Goal: Find specific page/section: Find specific page/section

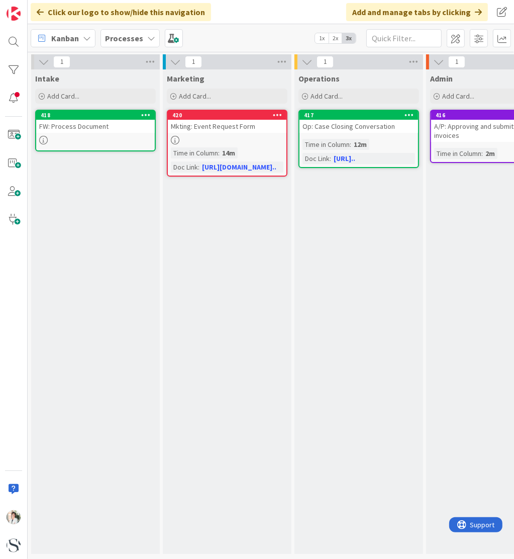
click at [115, 41] on b "Processes" at bounding box center [124, 38] width 38 height 10
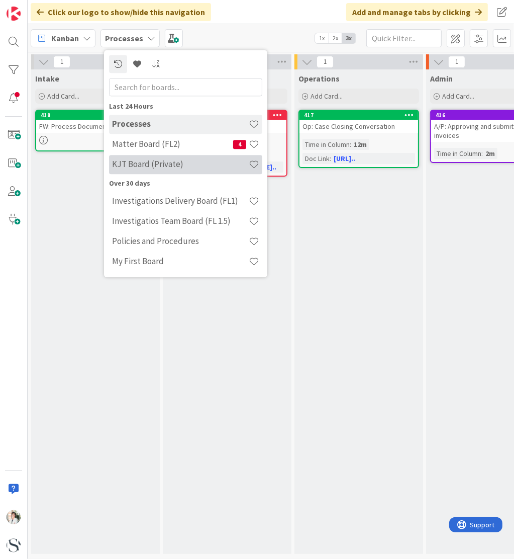
click at [155, 161] on h4 "KJT Board (Private)" at bounding box center [180, 164] width 137 height 10
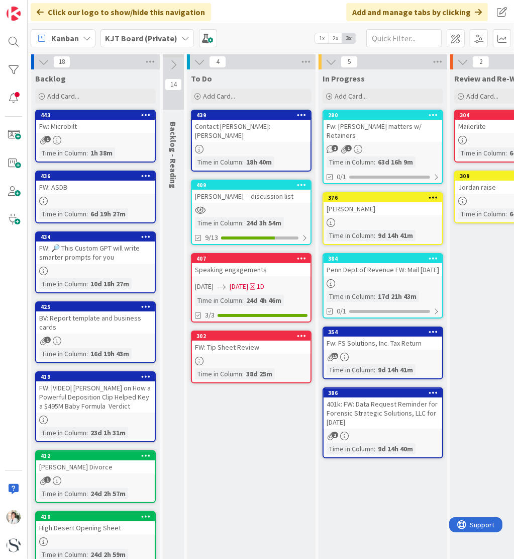
click at [242, 215] on link "409 [PERSON_NAME] -- discussion list Time in [GEOGRAPHIC_DATA] : 24d 3h 54m 9/13" at bounding box center [251, 211] width 121 height 65
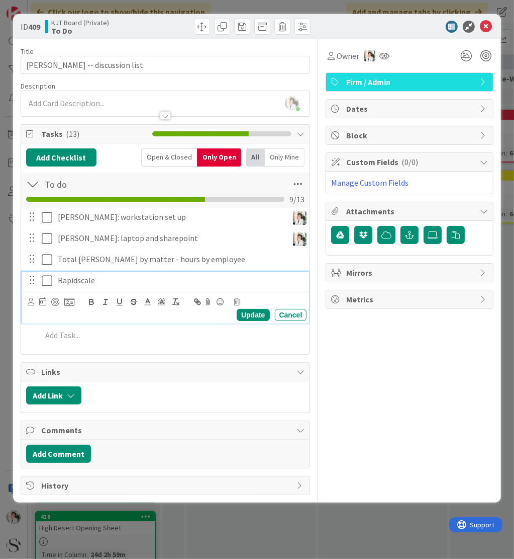
click at [46, 281] on icon at bounding box center [49, 281] width 15 height 12
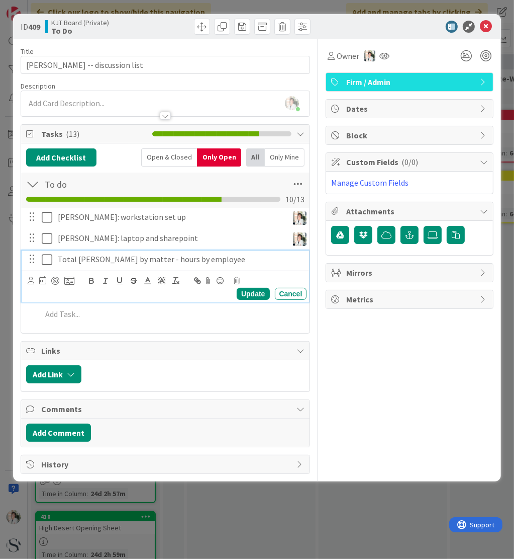
click at [45, 259] on icon at bounding box center [49, 259] width 15 height 12
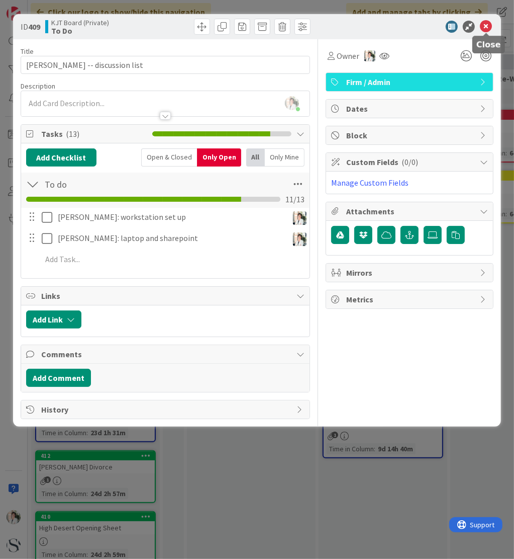
click at [491, 26] on icon at bounding box center [486, 27] width 12 height 12
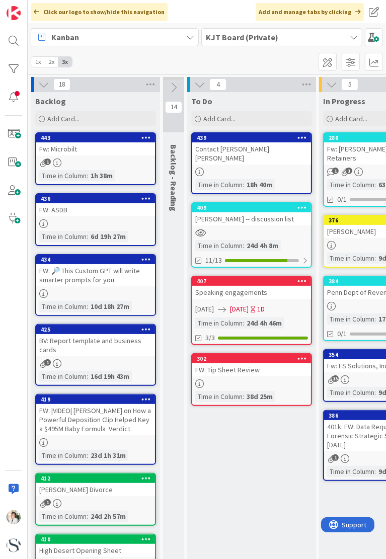
click at [247, 36] on b "KJT Board (Private)" at bounding box center [242, 37] width 72 height 10
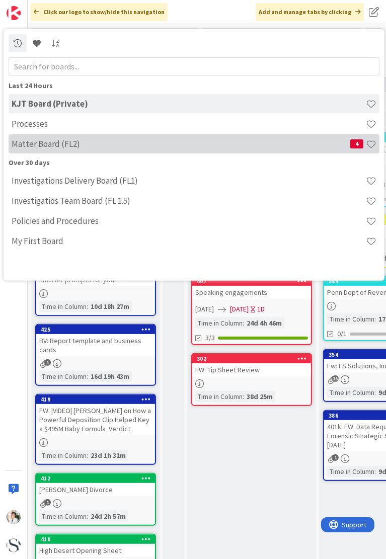
click at [26, 149] on div "Matter Board (FL2) 4" at bounding box center [194, 143] width 371 height 19
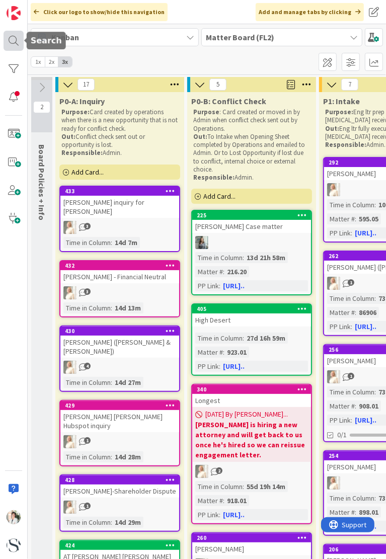
click at [9, 39] on div at bounding box center [14, 41] width 20 height 20
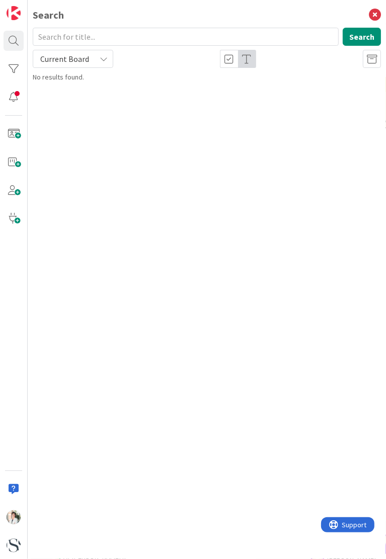
click at [106, 34] on input "text" at bounding box center [186, 37] width 306 height 18
type input "[PERSON_NAME]"
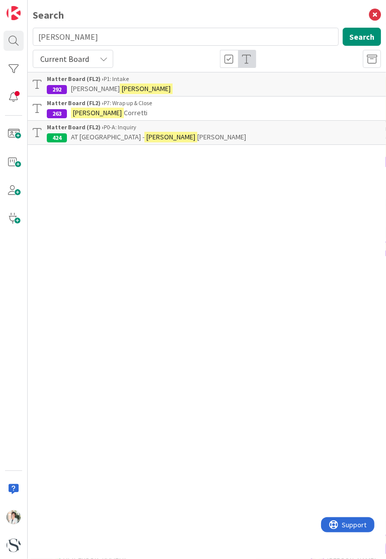
click at [95, 78] on b "Matter Board (FL2) ›" at bounding box center [75, 79] width 57 height 8
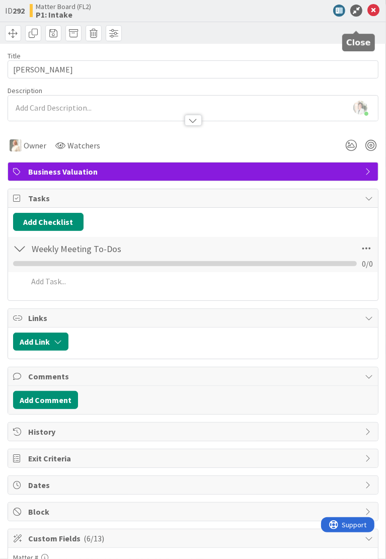
click at [367, 17] on icon at bounding box center [373, 11] width 12 height 12
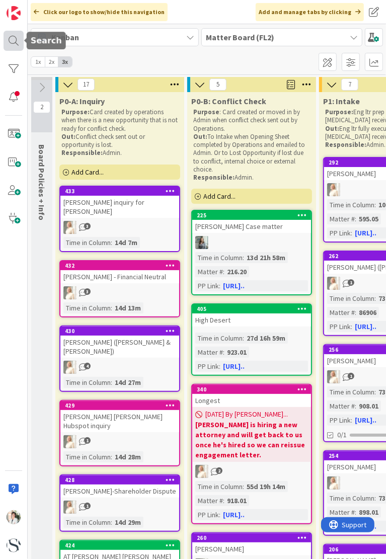
click at [9, 46] on div at bounding box center [14, 41] width 20 height 20
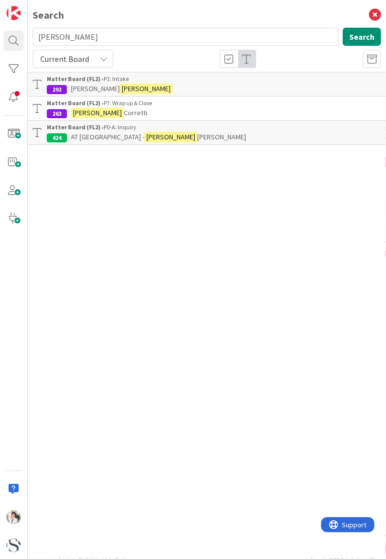
click at [120, 84] on mark "[PERSON_NAME]" at bounding box center [146, 88] width 53 height 11
